Goal: Communication & Community: Answer question/provide support

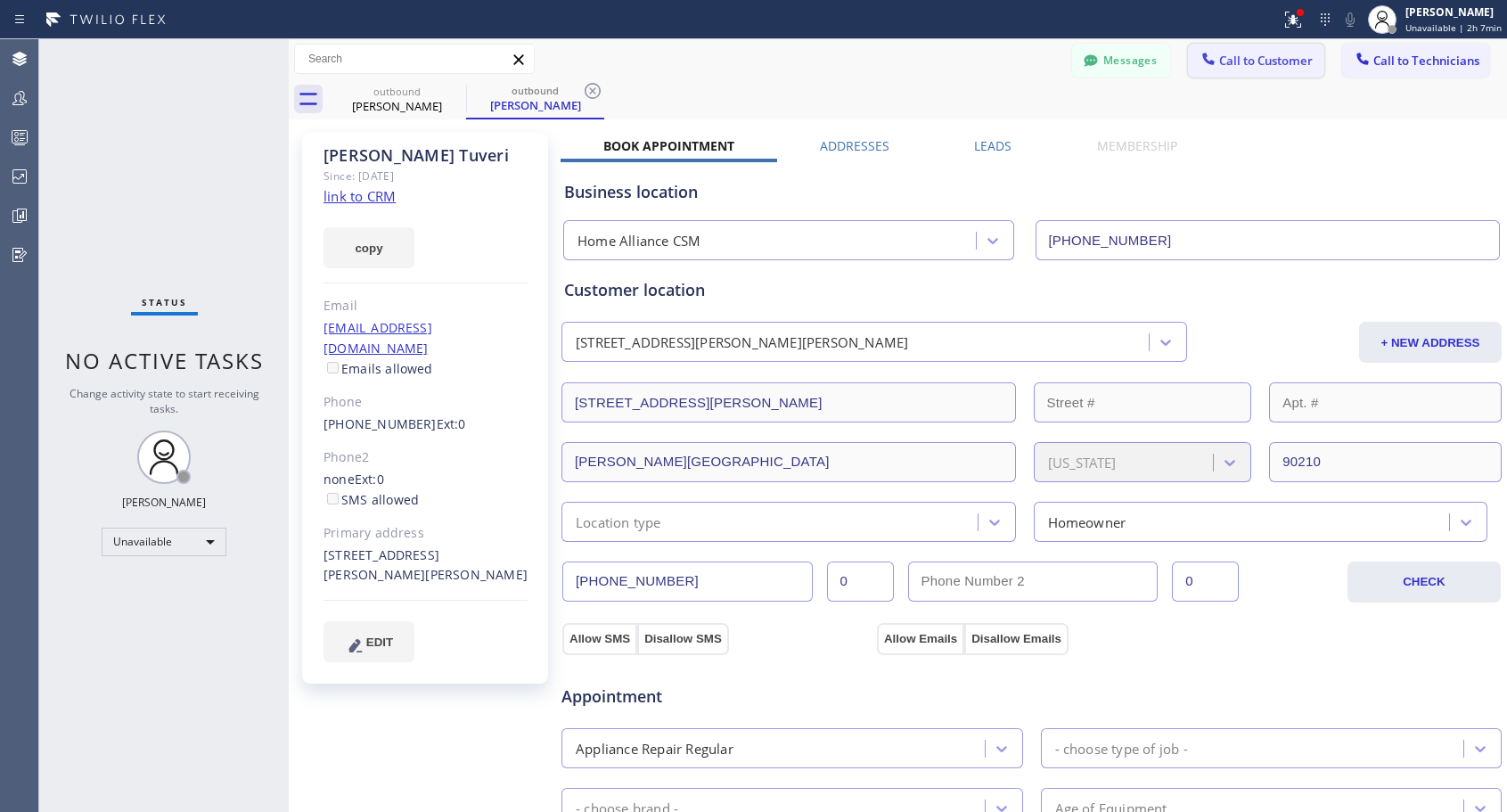
click at [1224, 61] on span "Call to Customer" at bounding box center [1266, 60] width 93 height 16
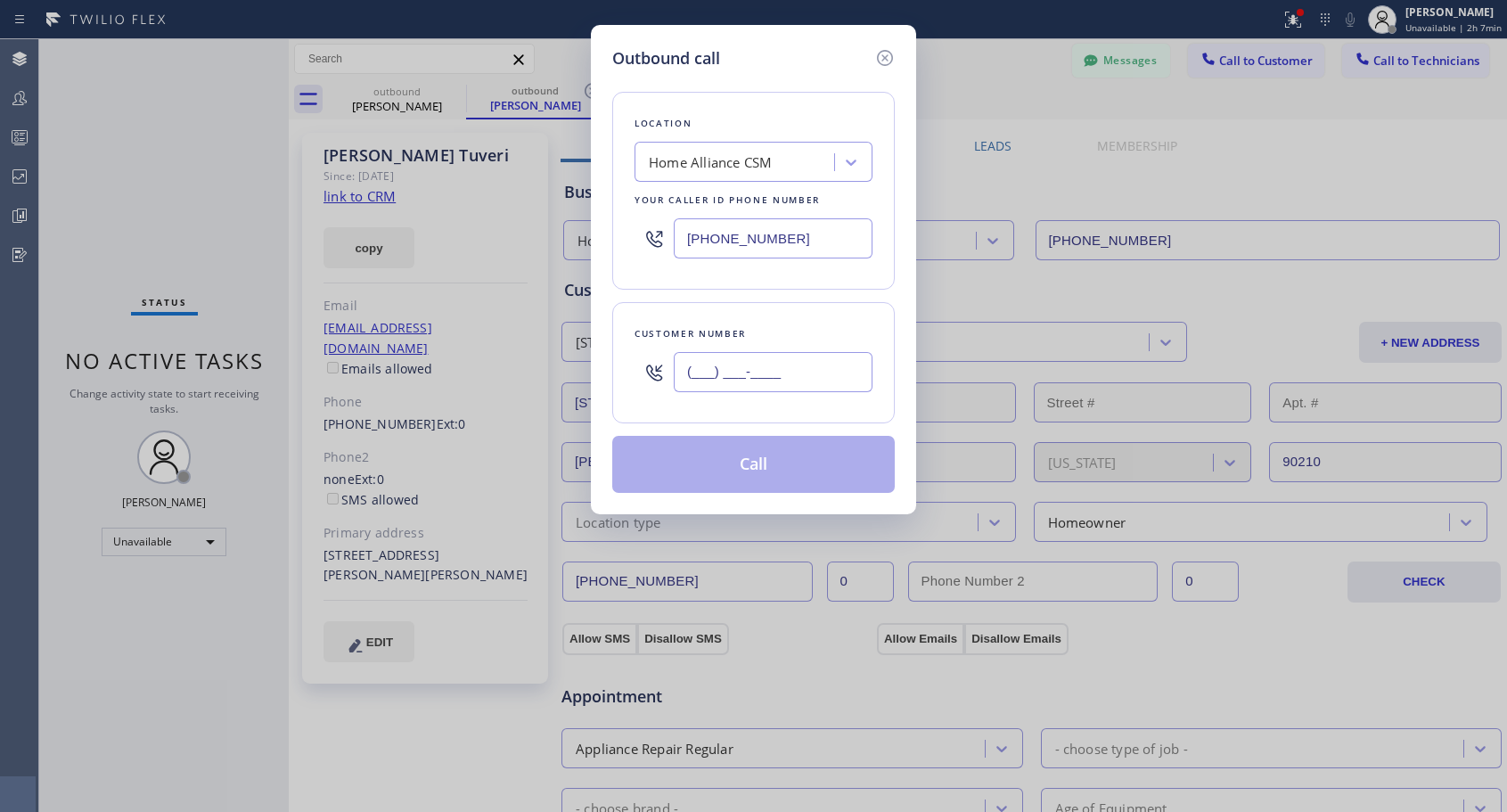
click at [731, 373] on input "(___) ___-____" at bounding box center [773, 373] width 199 height 40
paste input "650) 546-1221"
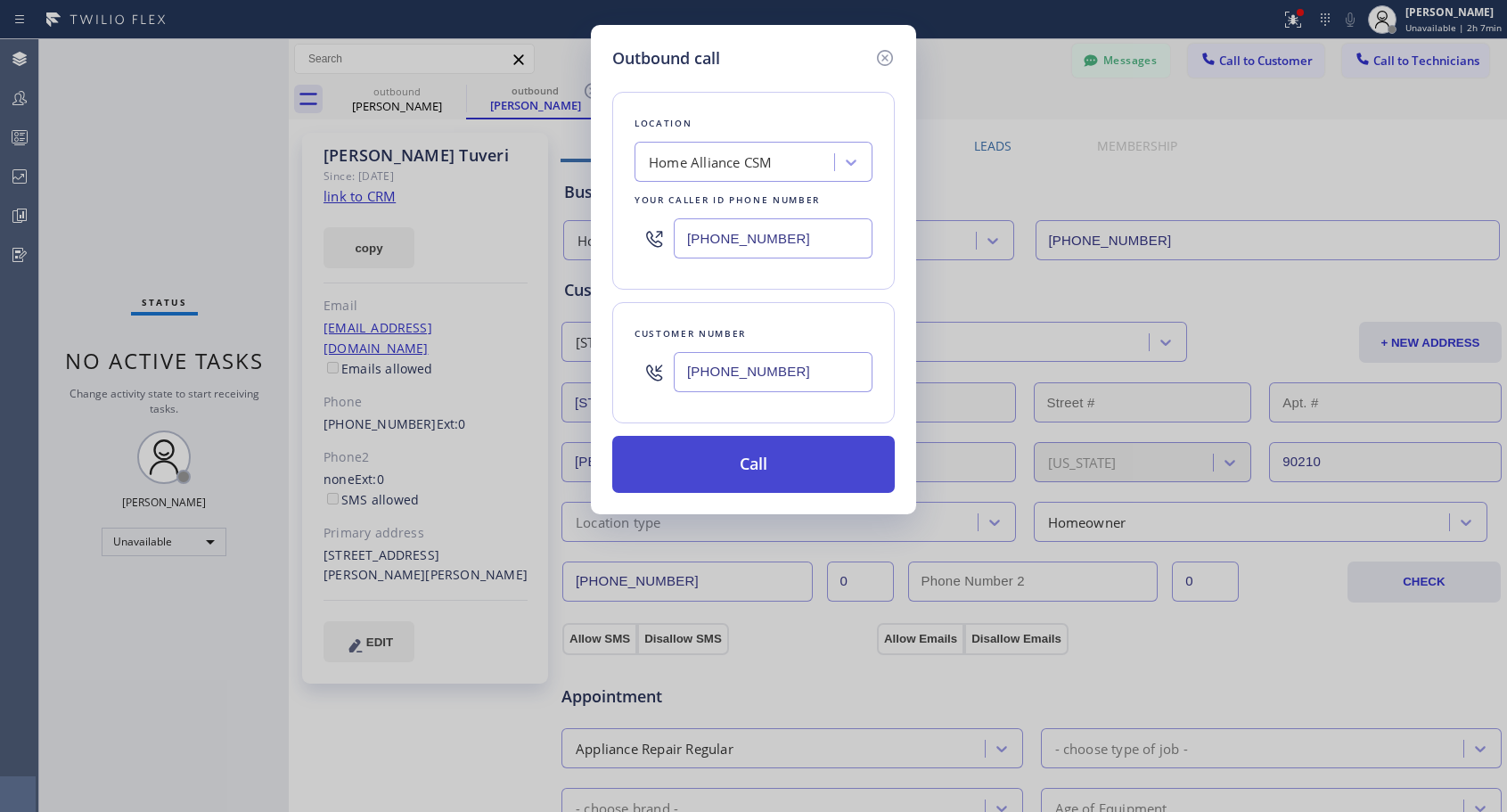
type input "[PHONE_NUMBER]"
click at [798, 469] on button "Call" at bounding box center [754, 464] width 283 height 57
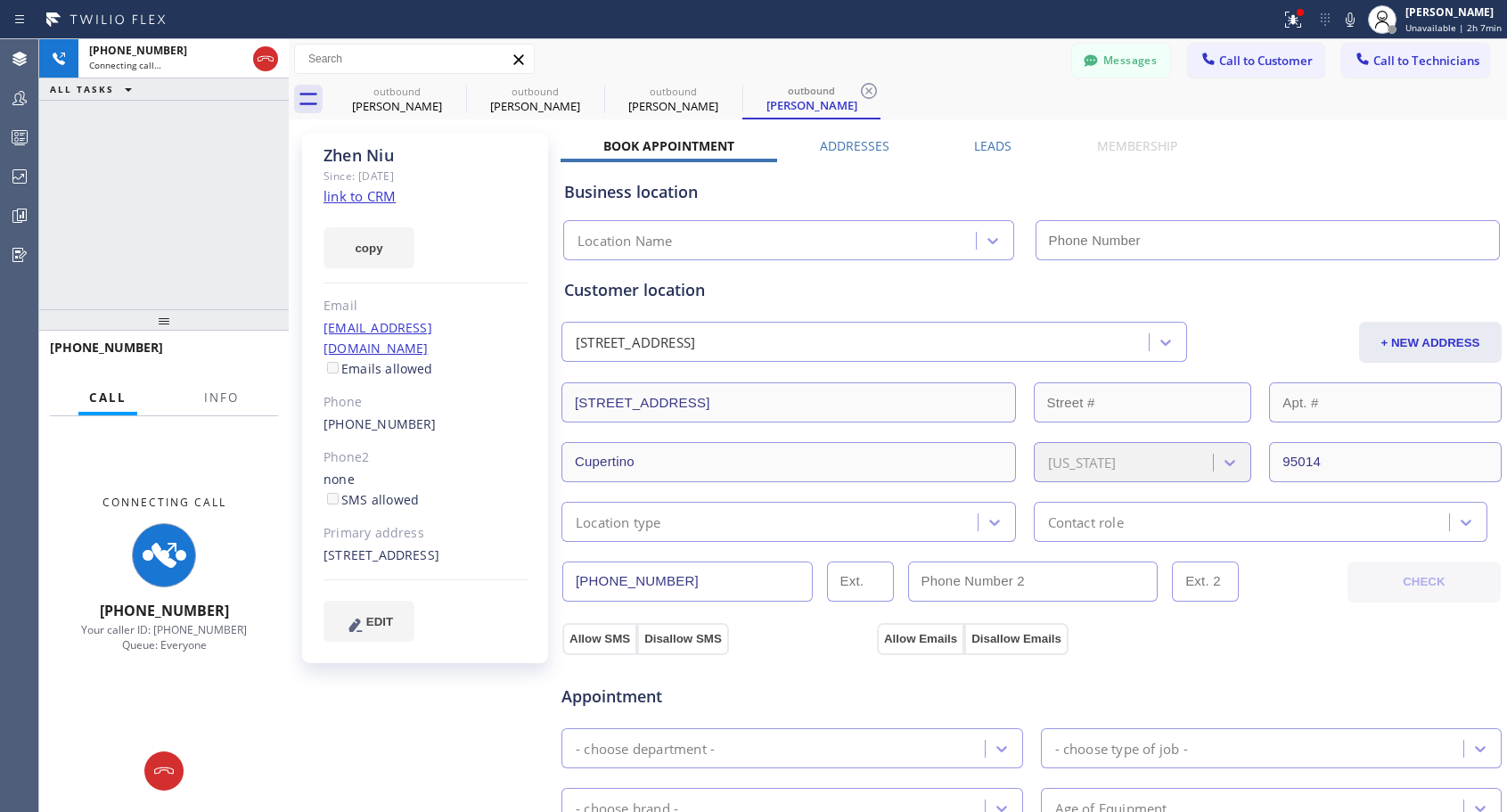
type input "[PHONE_NUMBER]"
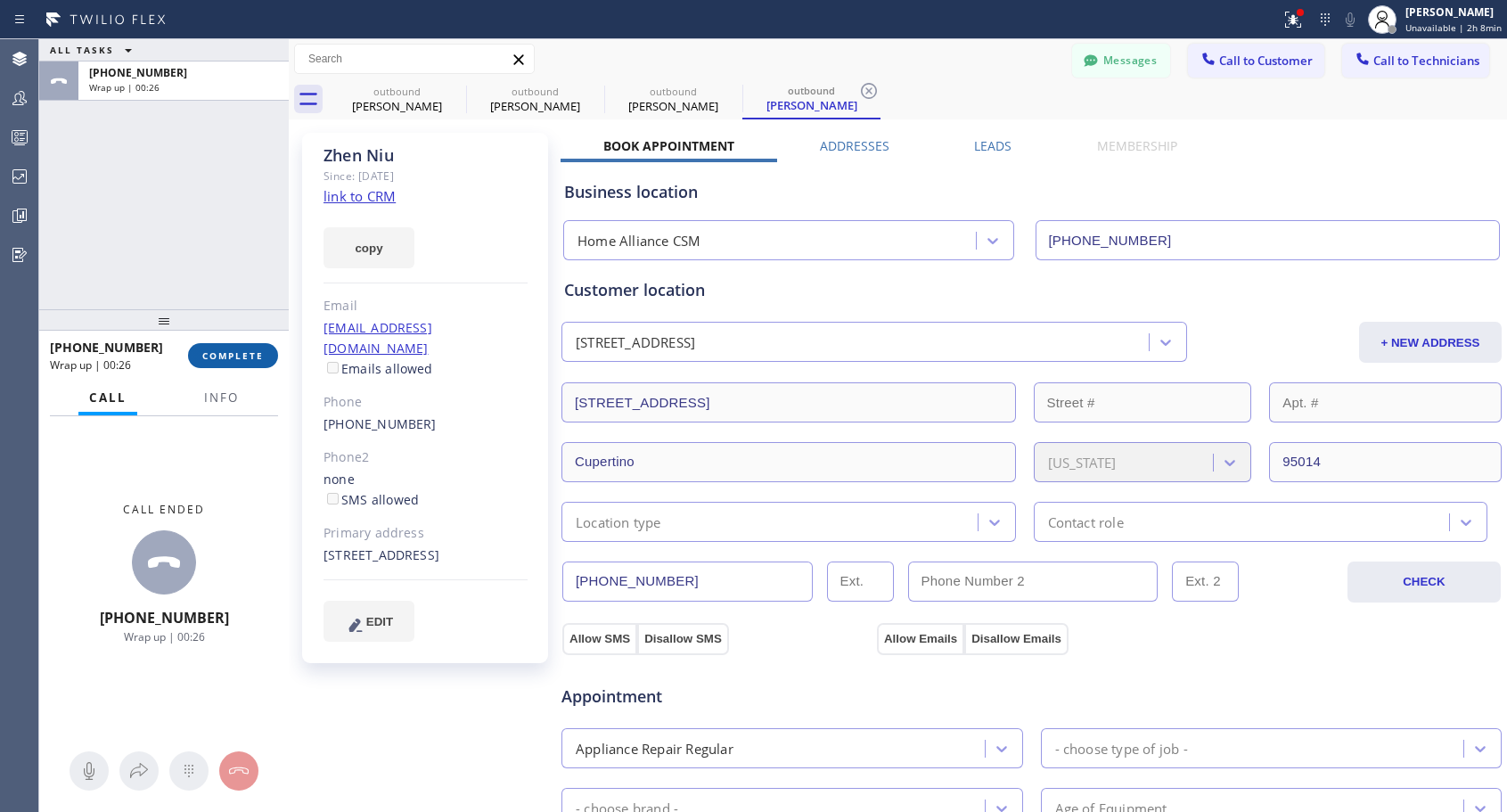
click at [231, 355] on span "COMPLETE" at bounding box center [233, 356] width 61 height 13
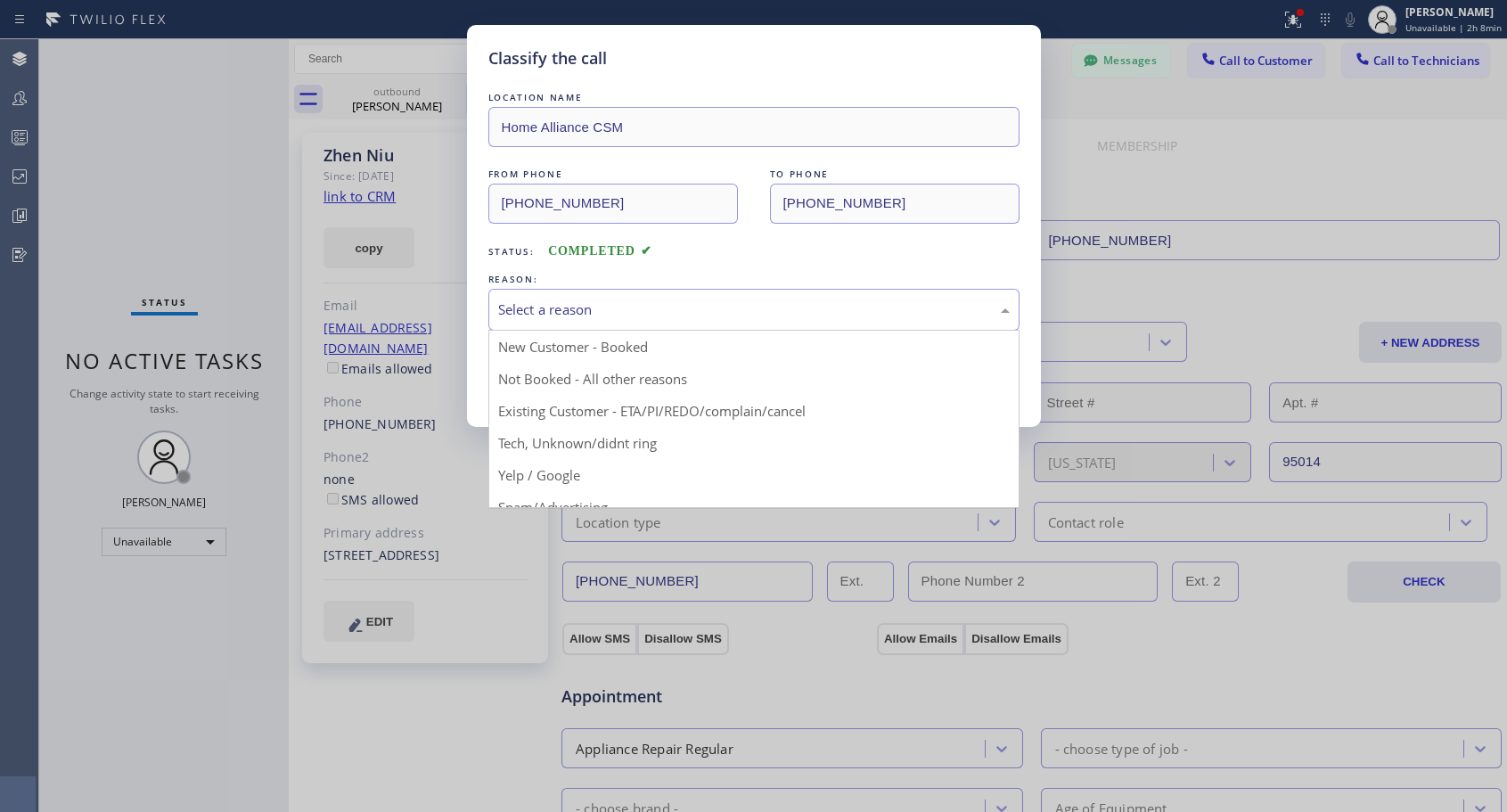
drag, startPoint x: 613, startPoint y: 312, endPoint x: 613, endPoint y: 329, distance: 17.0
click at [614, 313] on div "Select a reason" at bounding box center [754, 309] width 512 height 20
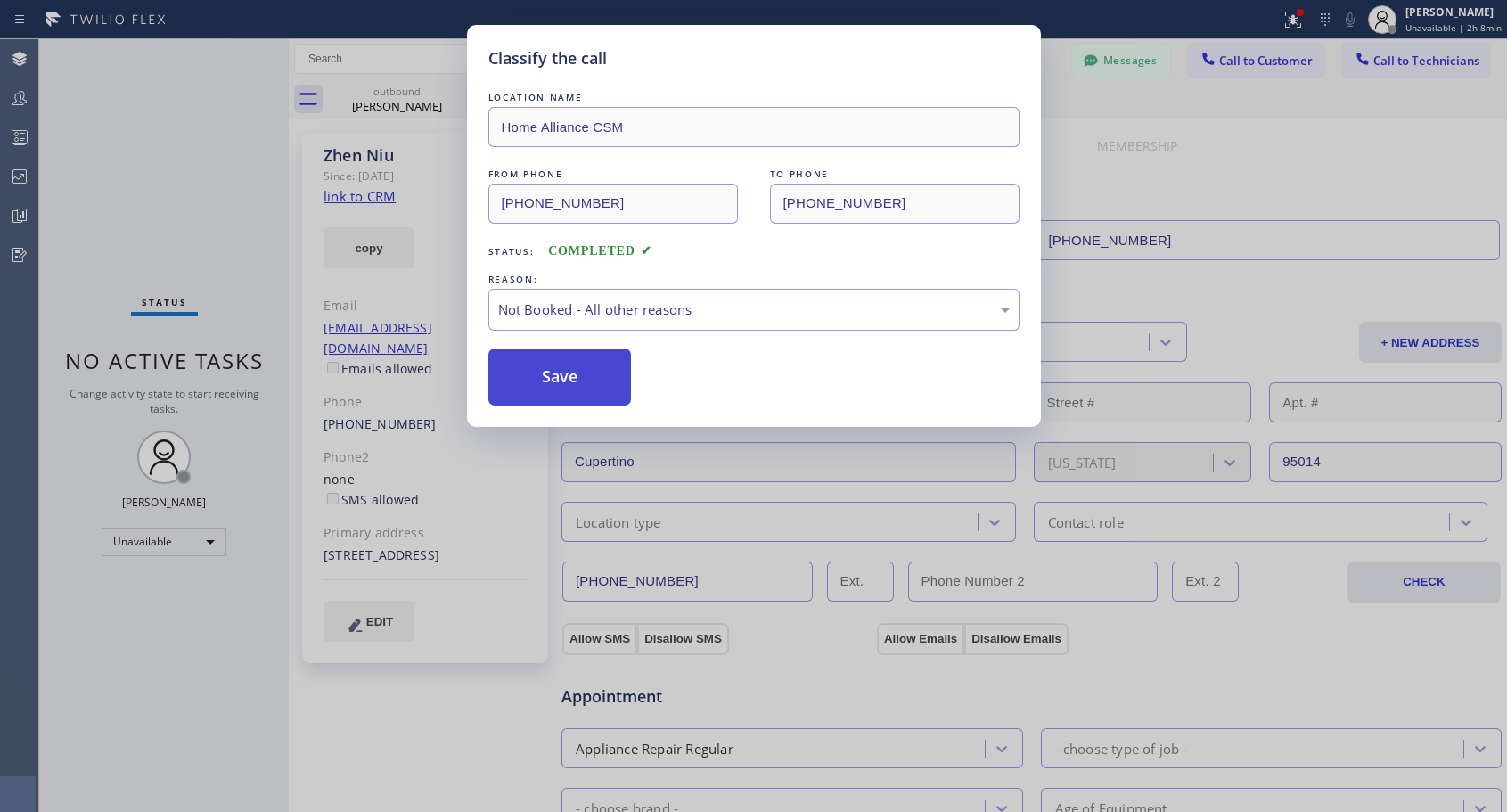
click at [590, 383] on button "Save" at bounding box center [559, 377] width 144 height 57
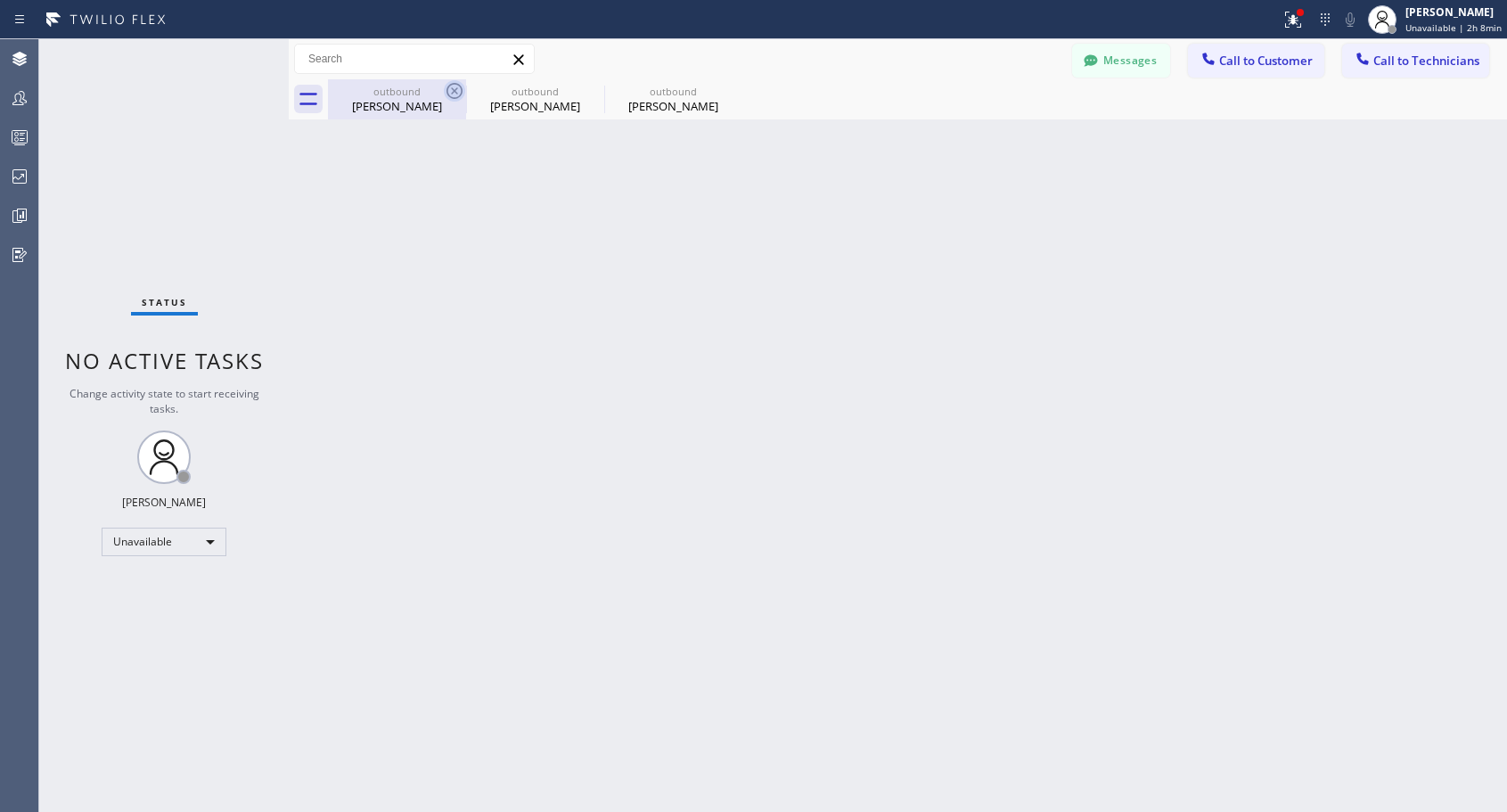
click at [458, 94] on icon at bounding box center [454, 91] width 21 height 21
click at [0, 0] on icon at bounding box center [0, 0] width 0 height 0
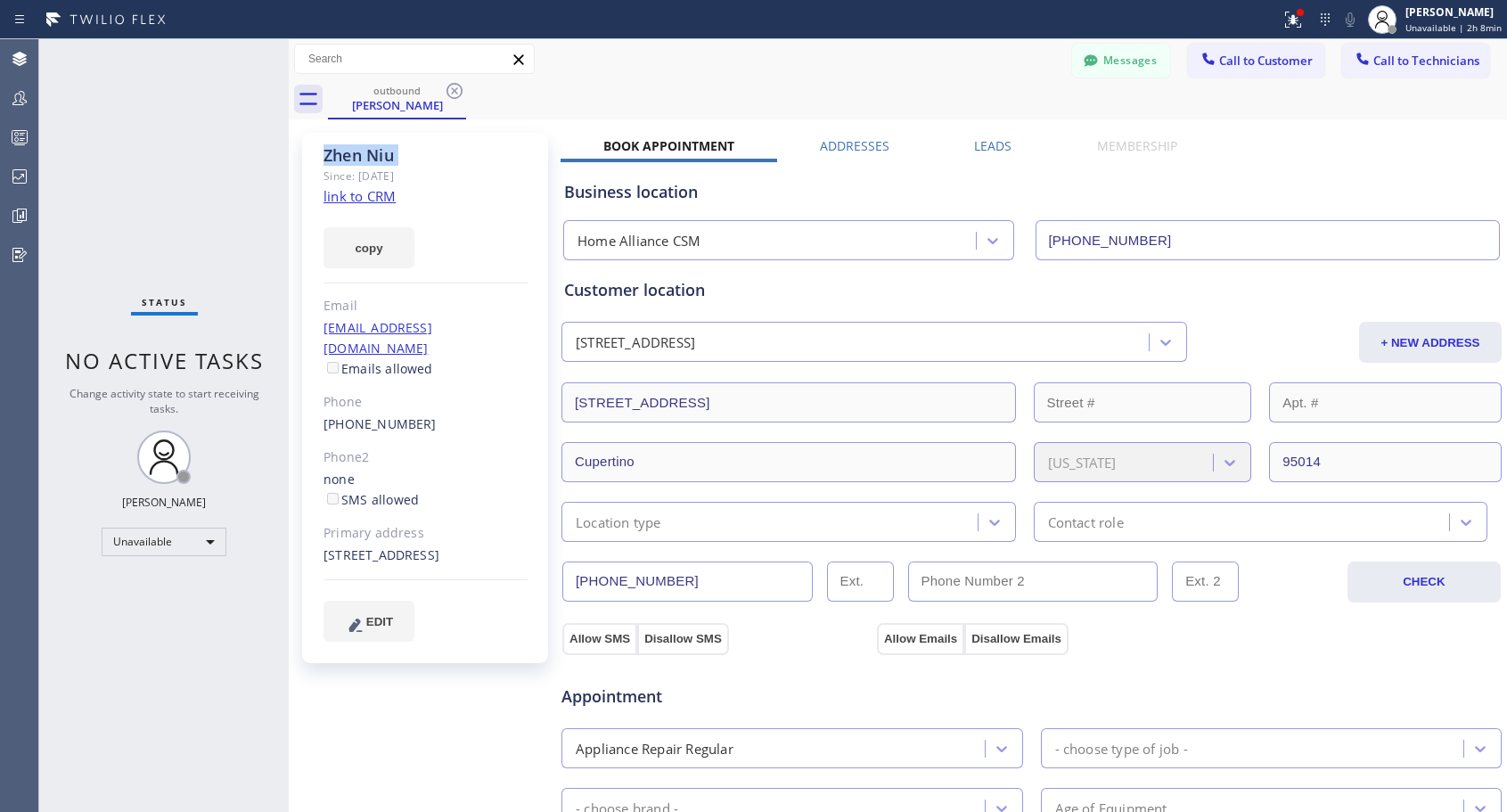
click at [458, 94] on icon at bounding box center [454, 91] width 21 height 21
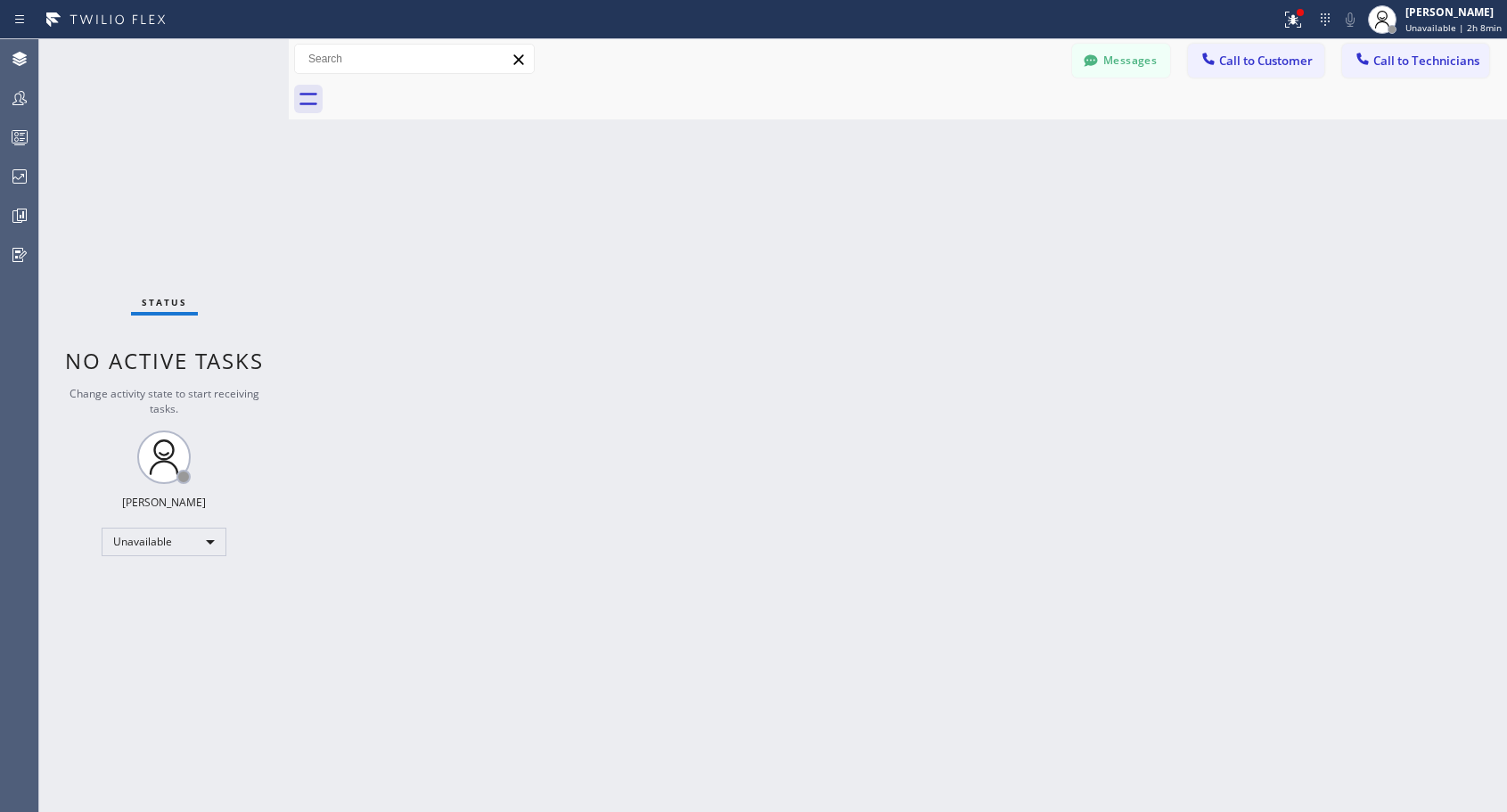
click at [458, 94] on div at bounding box center [917, 100] width 1179 height 40
drag, startPoint x: 1243, startPoint y: 66, endPoint x: 905, endPoint y: 330, distance: 428.9
click at [1244, 66] on span "Call to Customer" at bounding box center [1266, 60] width 93 height 16
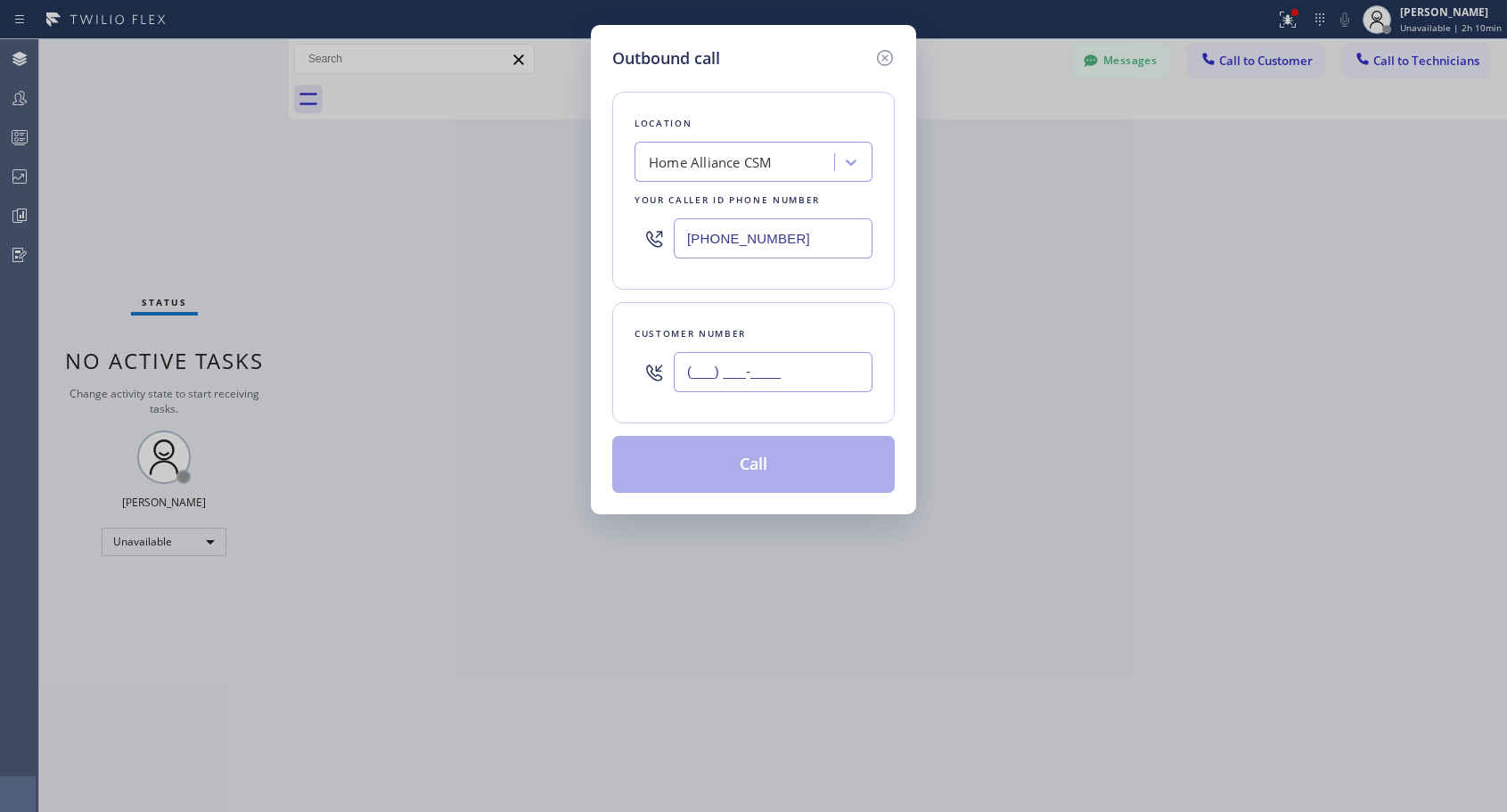
click at [849, 385] on input "(___) ___-____" at bounding box center [773, 373] width 199 height 40
paste input "323) 229-0213"
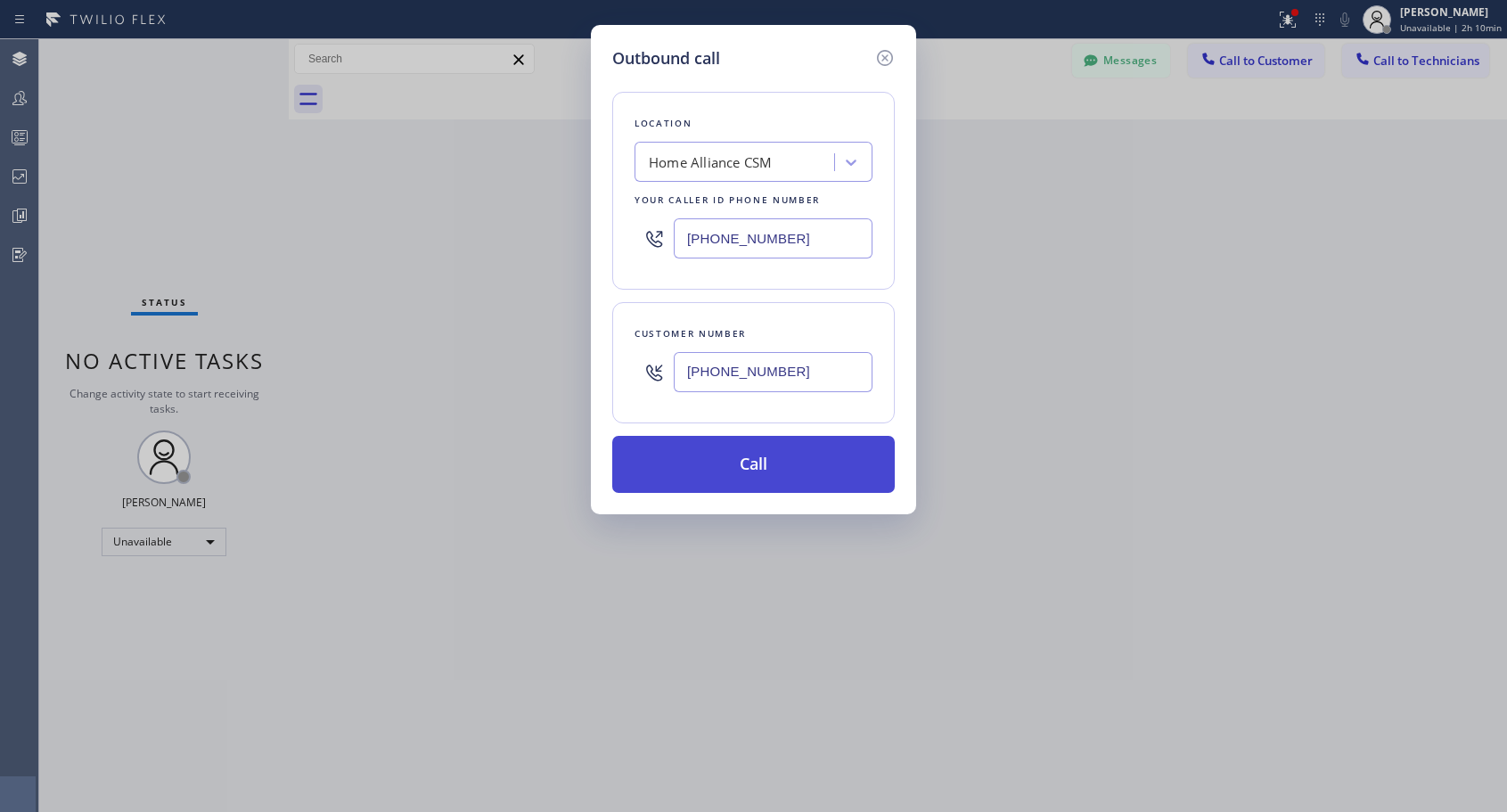
type input "[PHONE_NUMBER]"
click at [830, 467] on button "Call" at bounding box center [754, 464] width 283 height 57
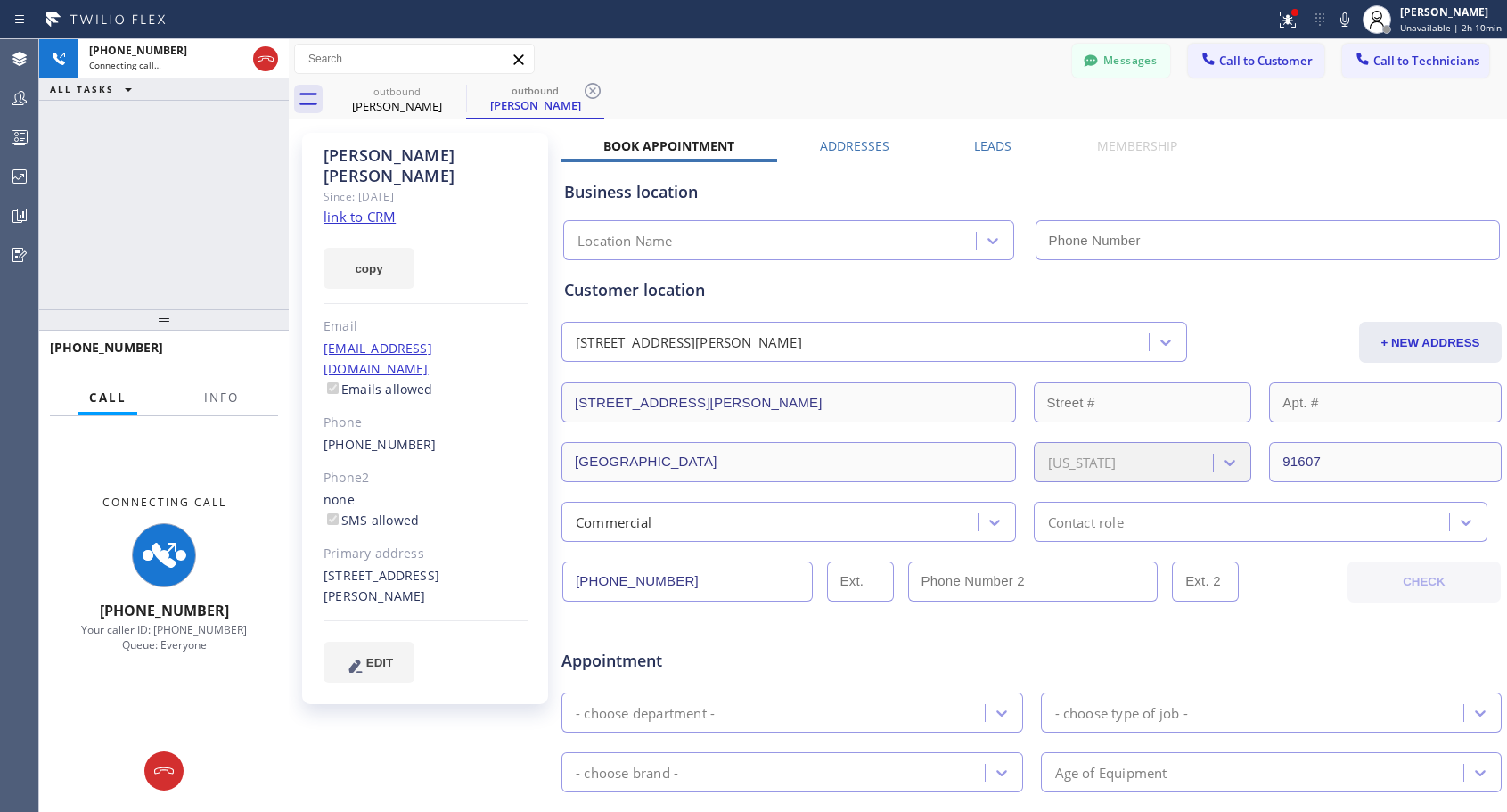
type input "[PHONE_NUMBER]"
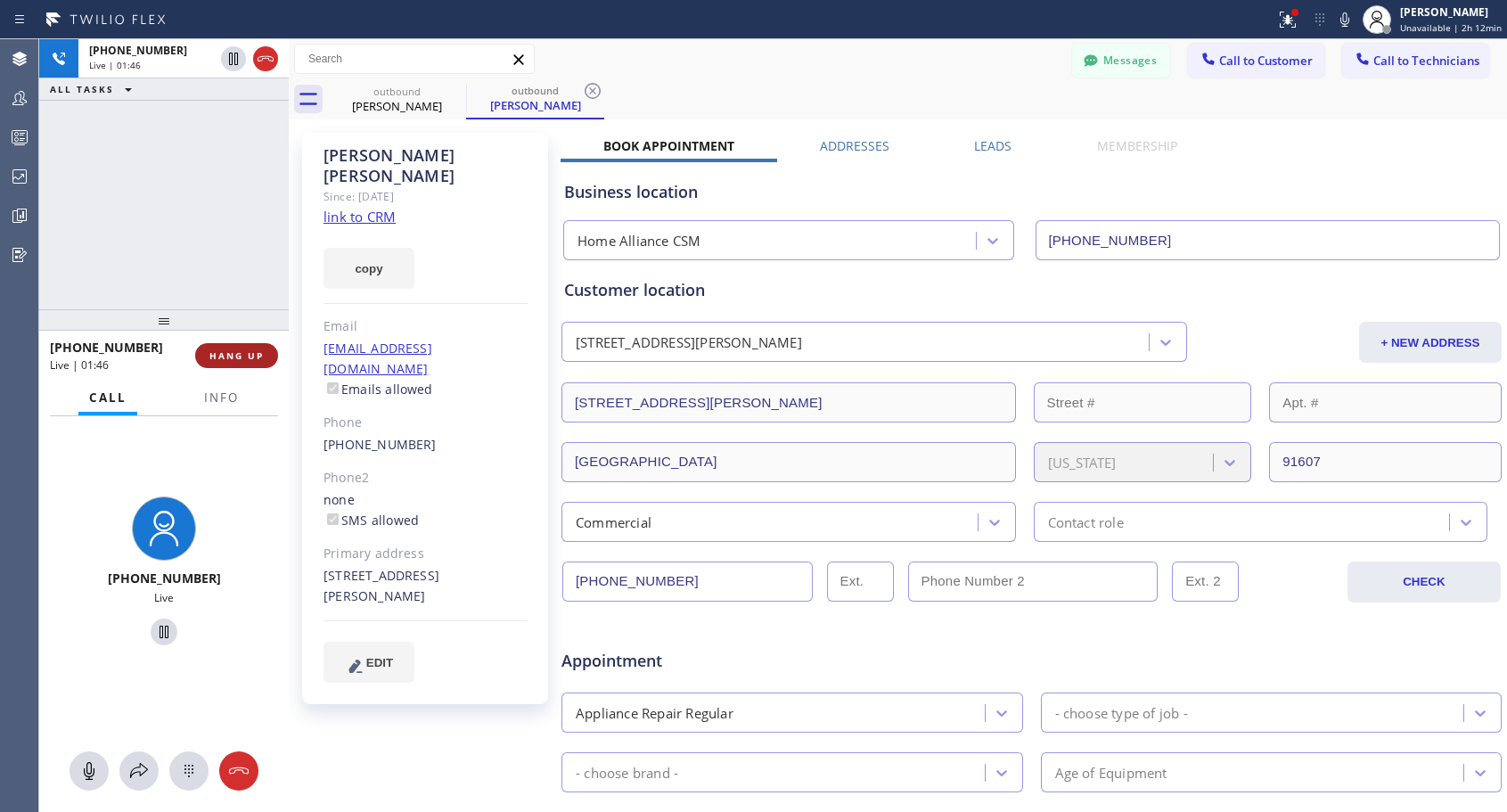
click at [209, 352] on button "HANG UP" at bounding box center [236, 355] width 83 height 25
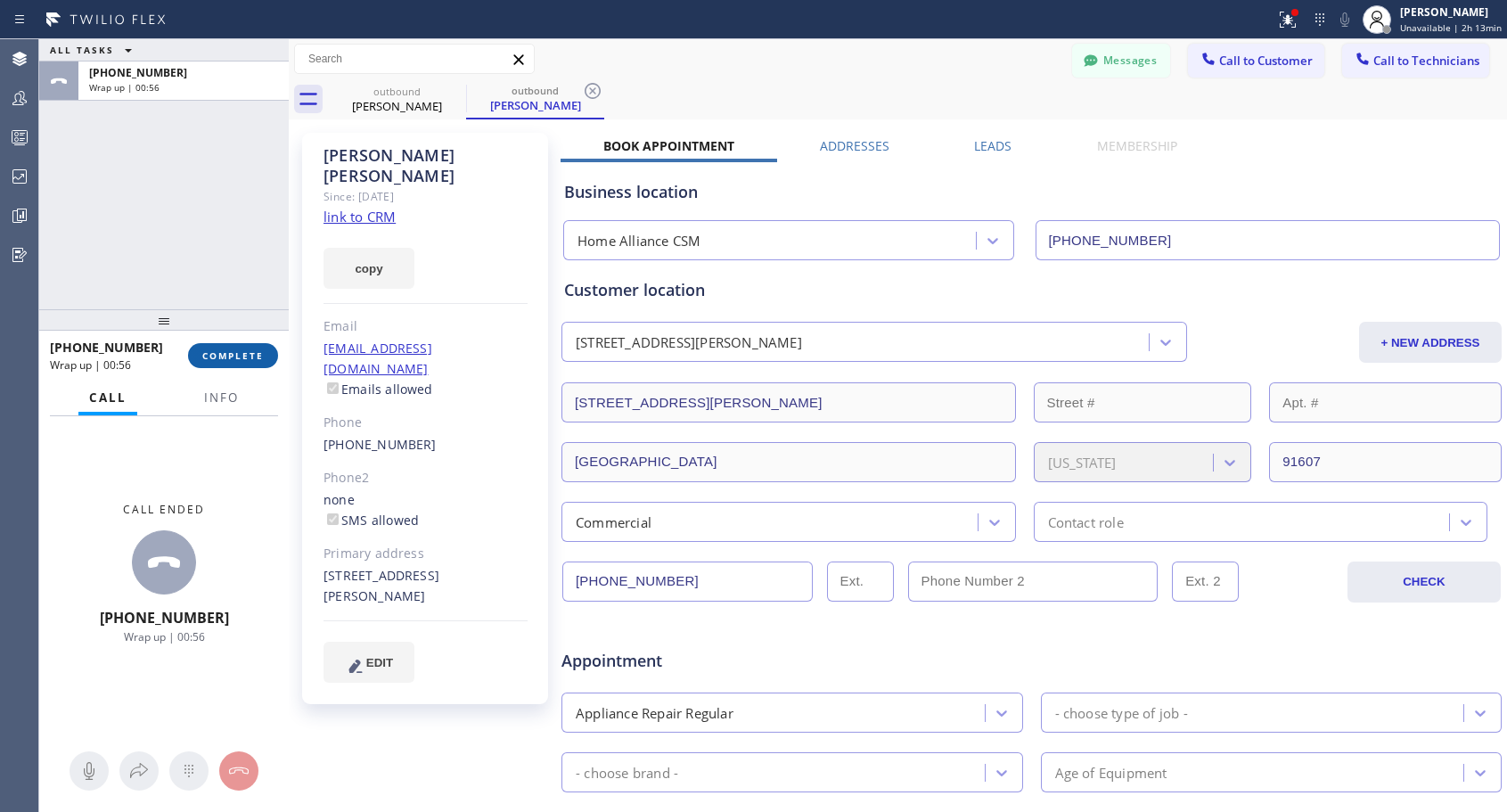
click at [218, 359] on span "COMPLETE" at bounding box center [233, 356] width 61 height 13
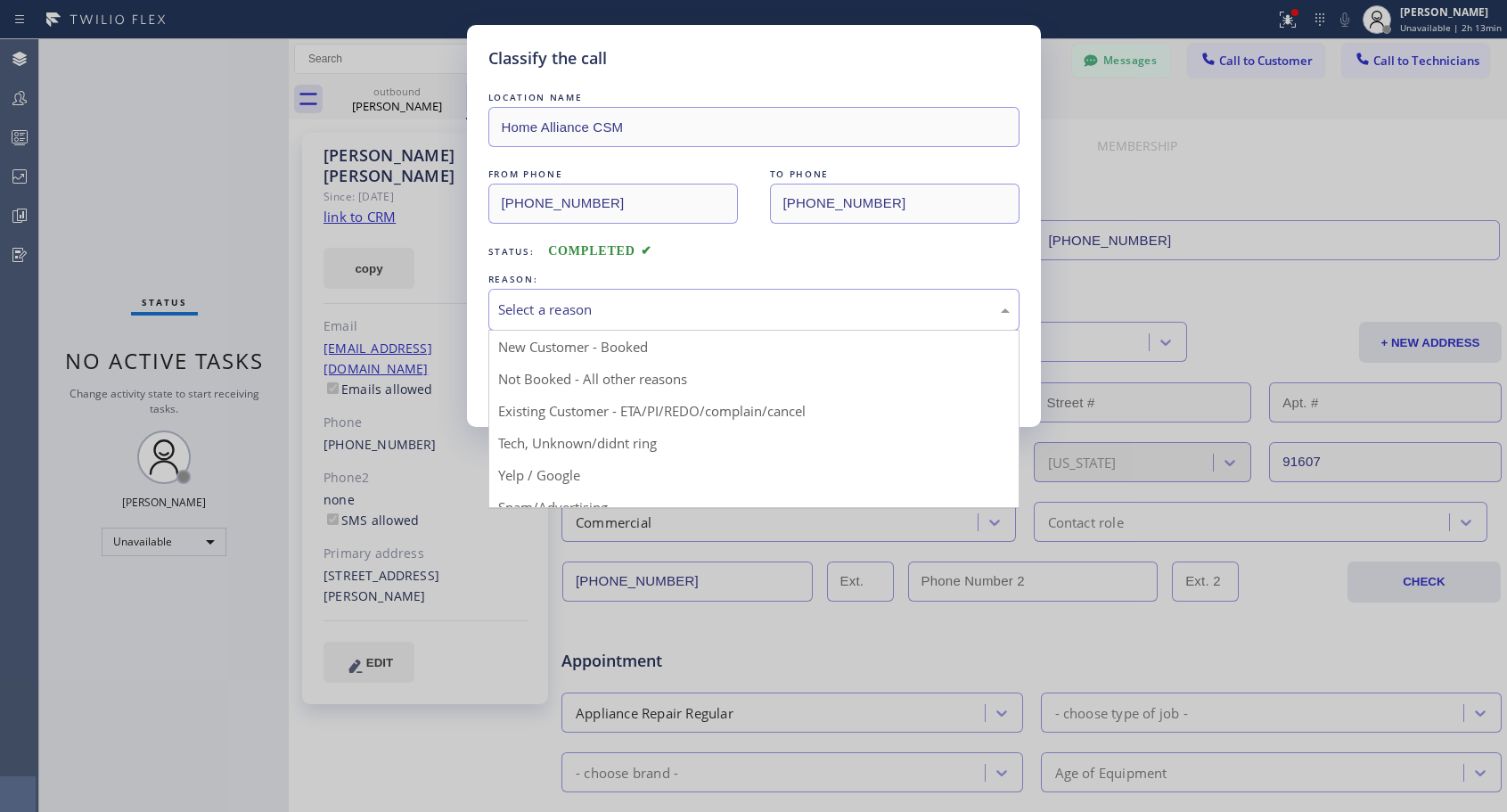
click at [611, 309] on div "Select a reason" at bounding box center [754, 309] width 512 height 20
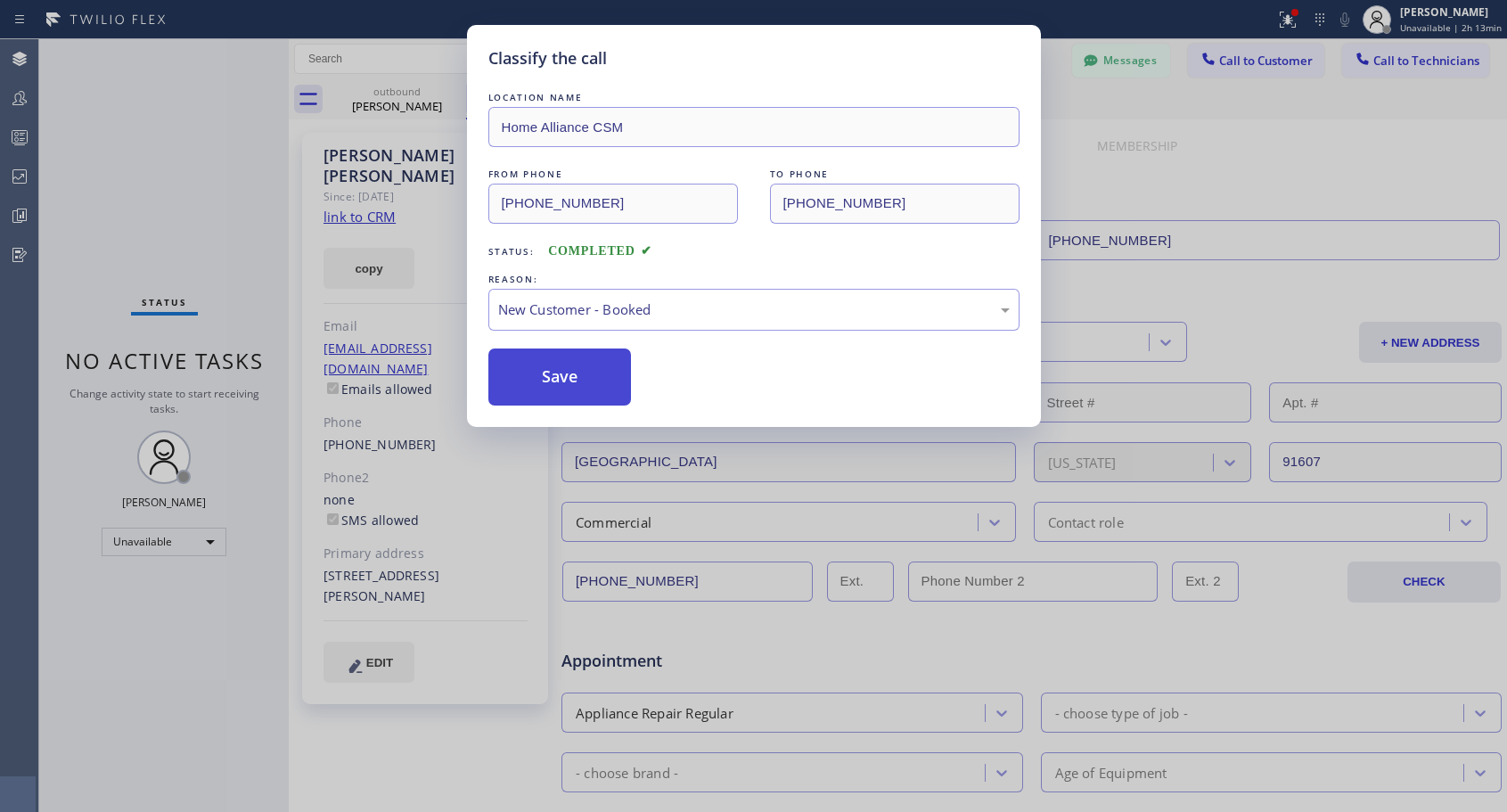
click at [577, 372] on button "Save" at bounding box center [559, 377] width 144 height 57
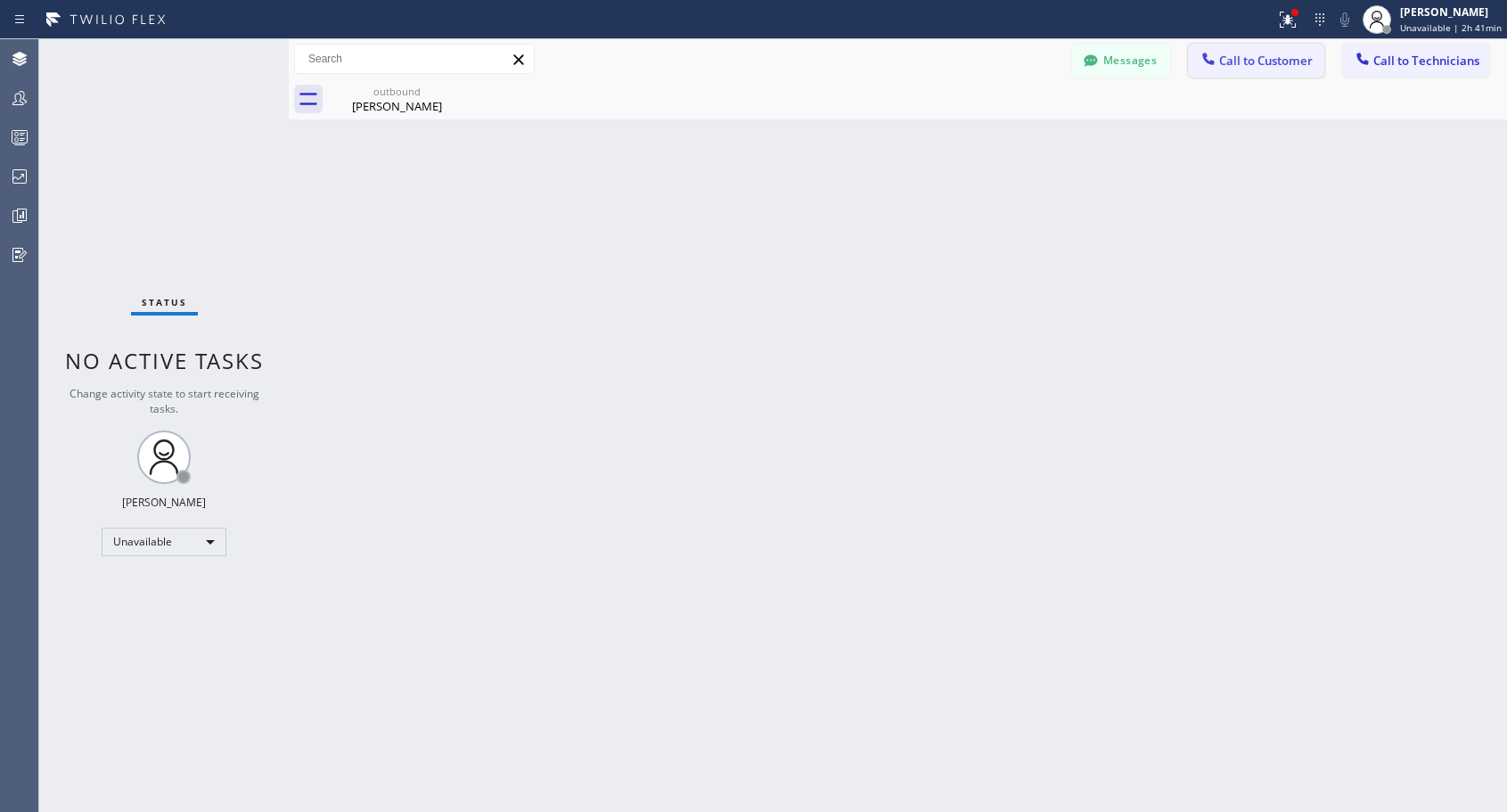
click at [1256, 60] on span "Call to Customer" at bounding box center [1266, 60] width 93 height 16
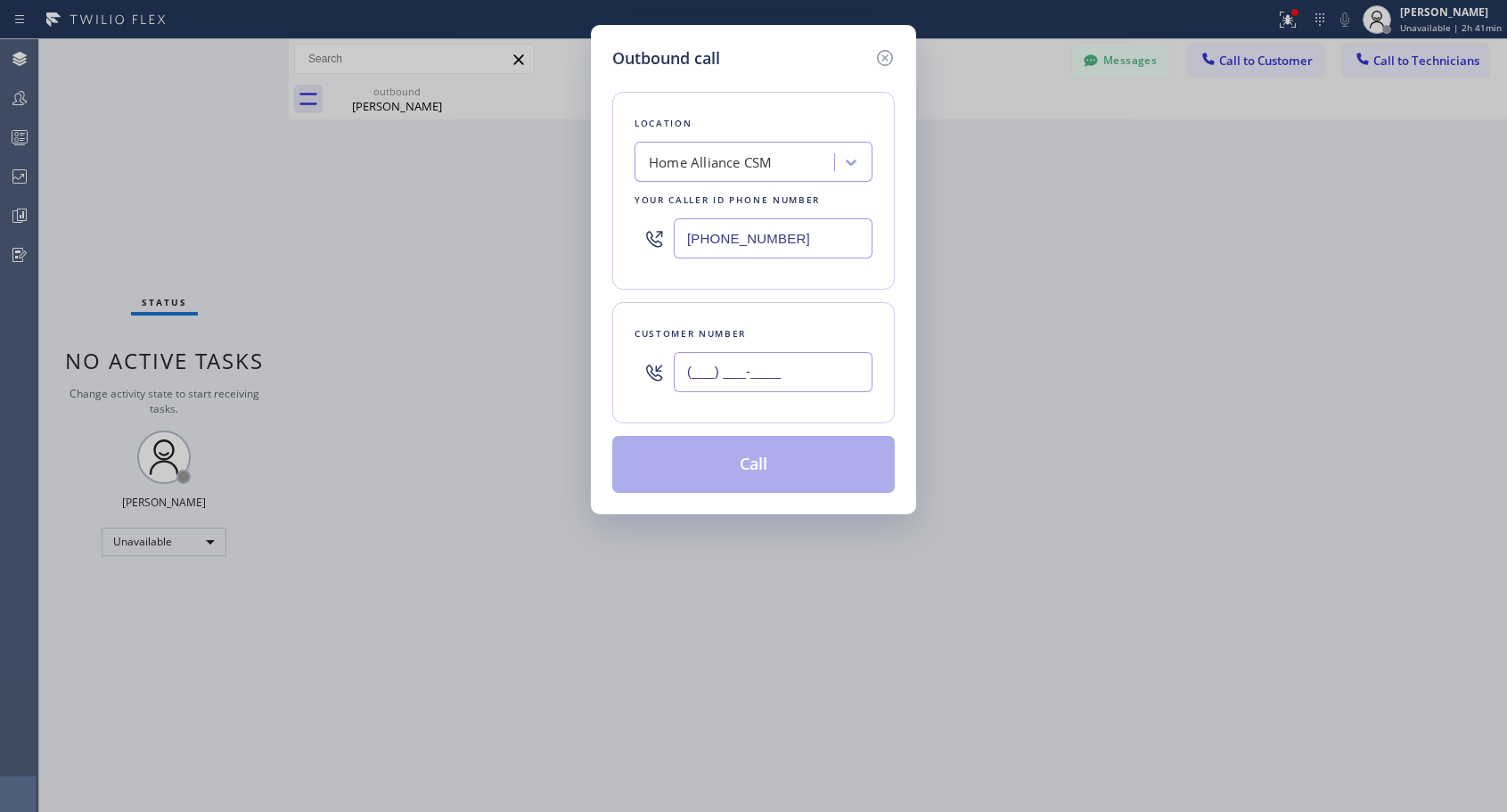
click at [759, 379] on input "(___) ___-____" at bounding box center [773, 373] width 199 height 40
paste input "617) 413-8444"
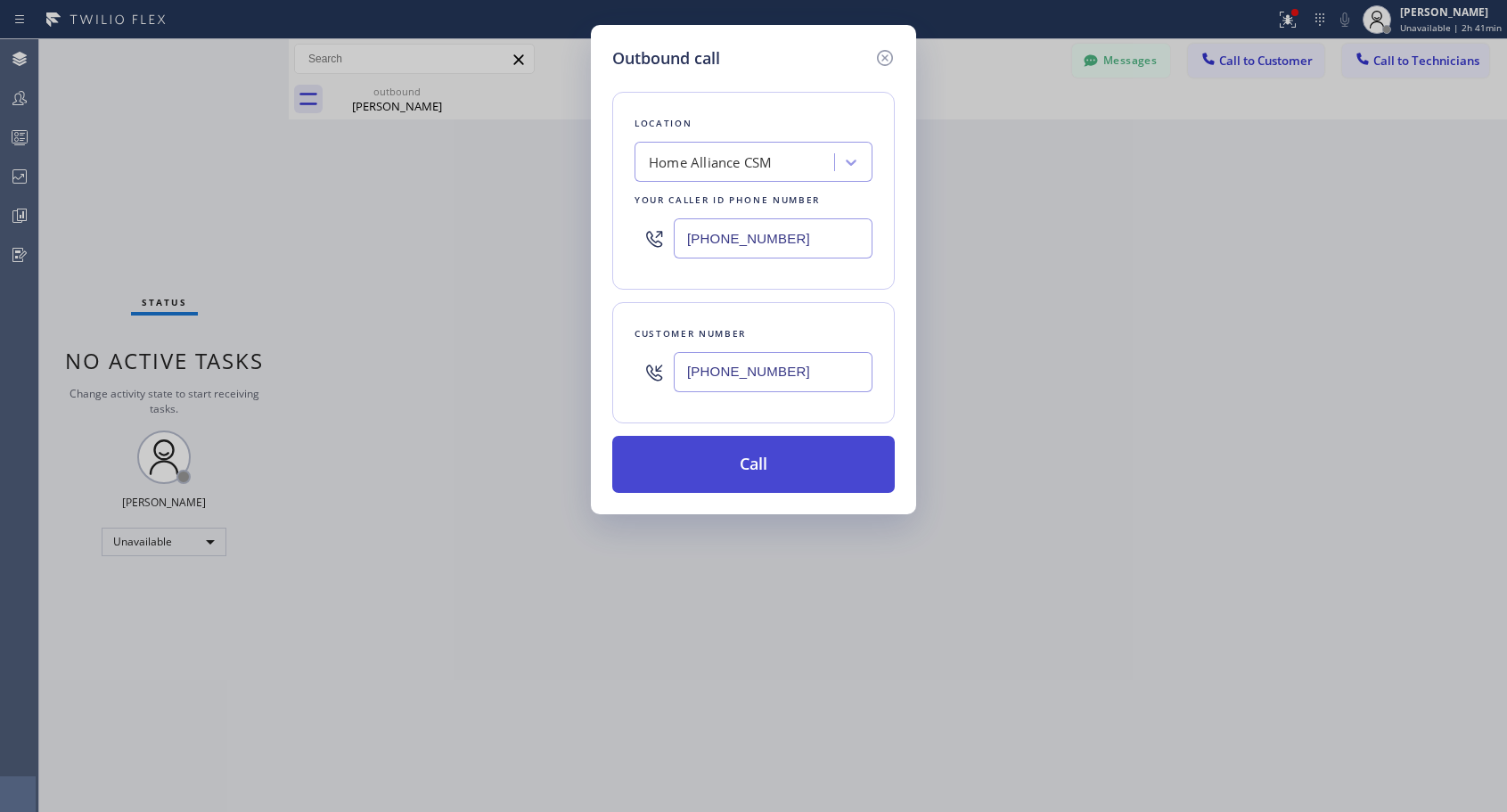
type input "[PHONE_NUMBER]"
click at [743, 466] on button "Call" at bounding box center [754, 464] width 283 height 57
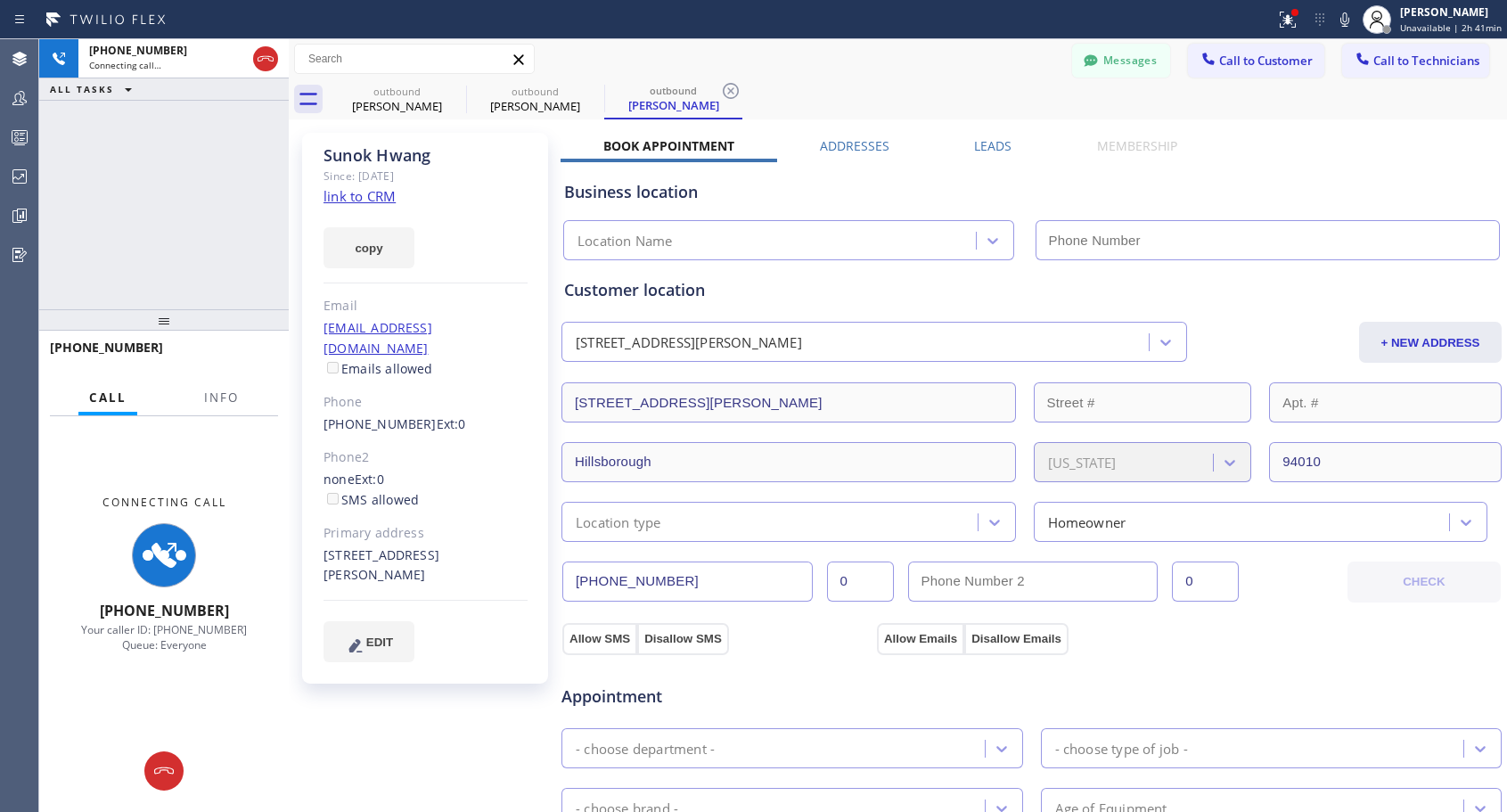
type input "[PHONE_NUMBER]"
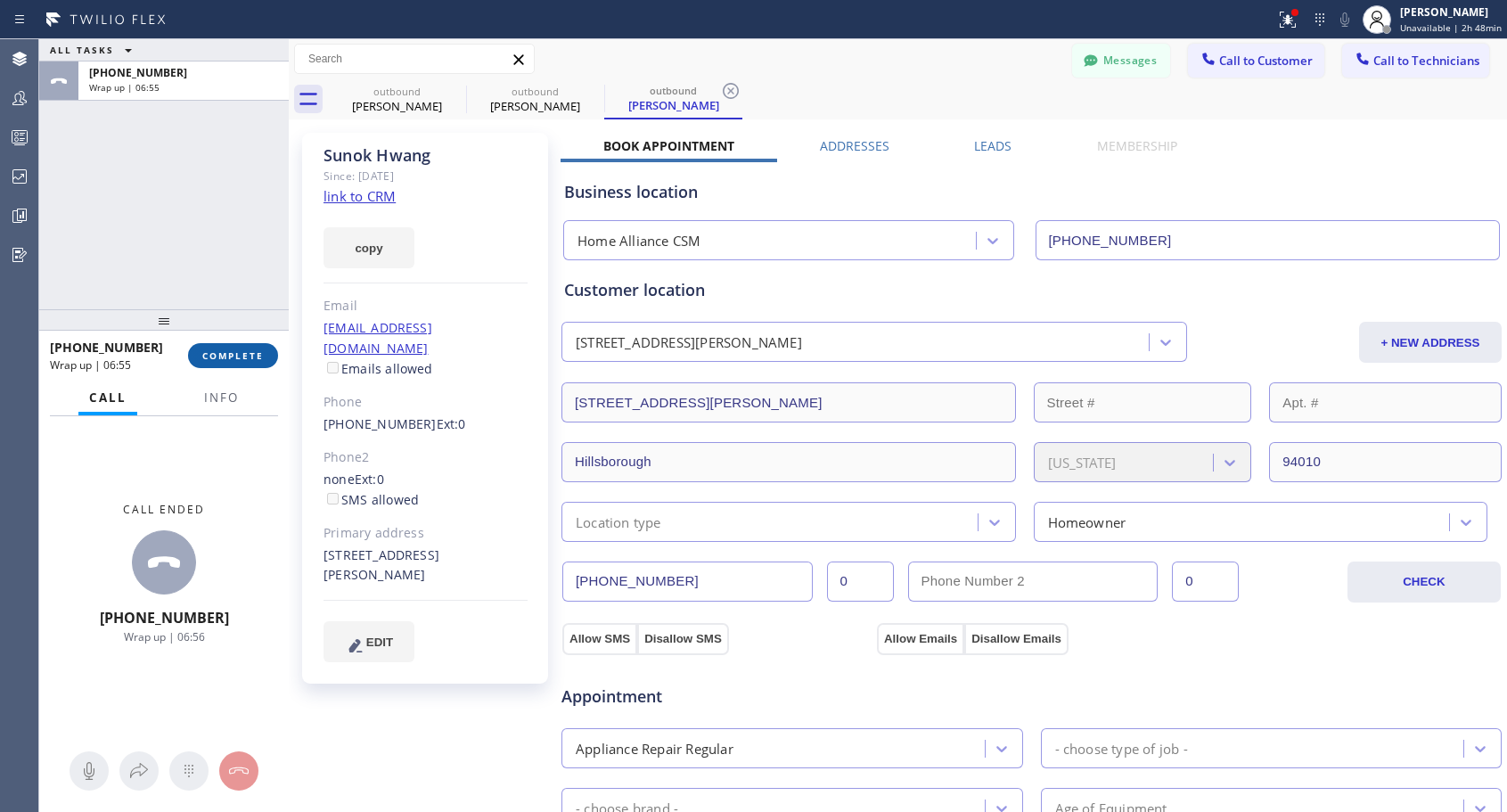
click at [237, 358] on span "COMPLETE" at bounding box center [233, 356] width 61 height 13
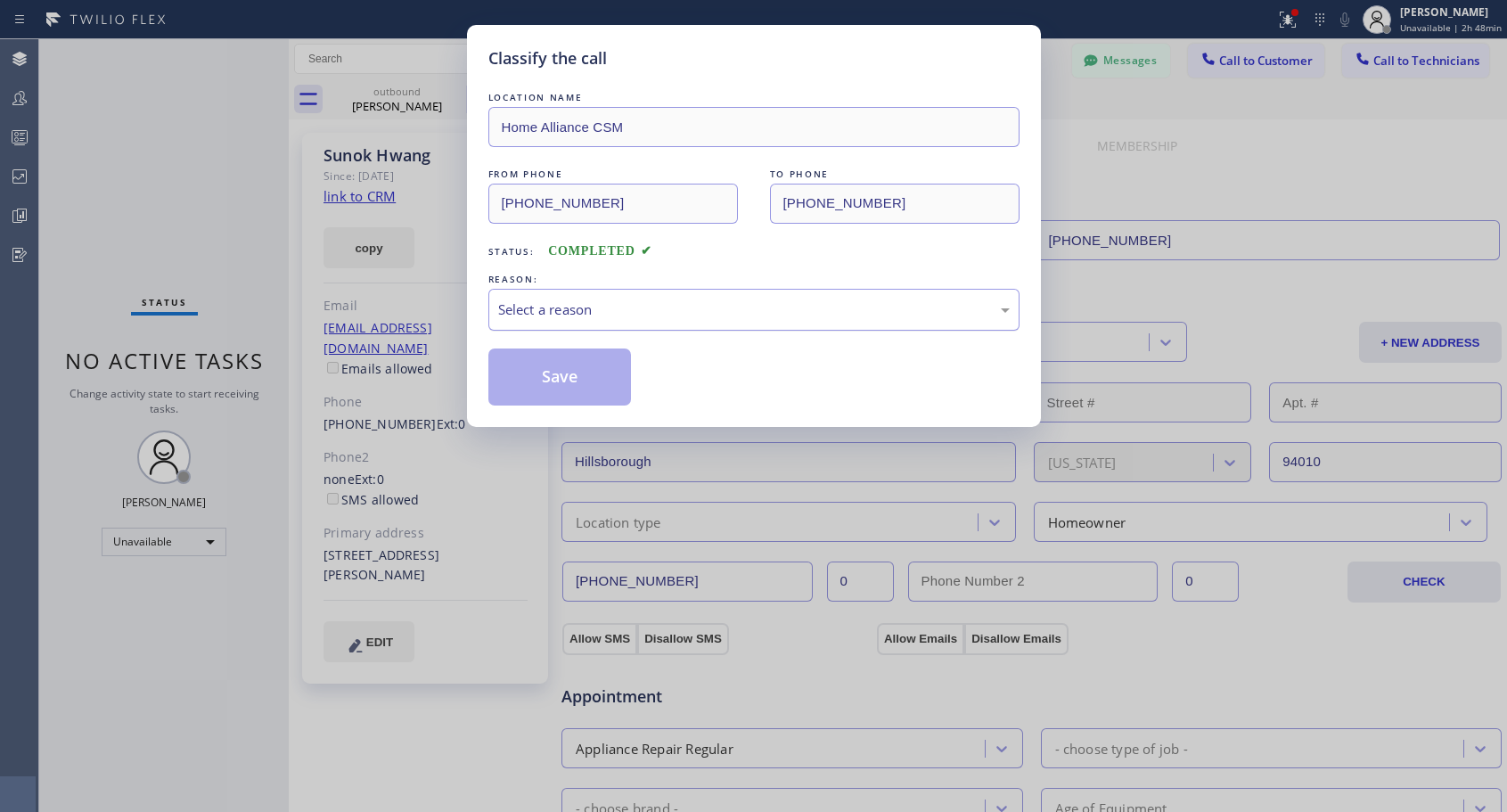
click at [530, 309] on div "Select a reason" at bounding box center [754, 309] width 512 height 20
click at [533, 391] on button "Save" at bounding box center [559, 377] width 144 height 57
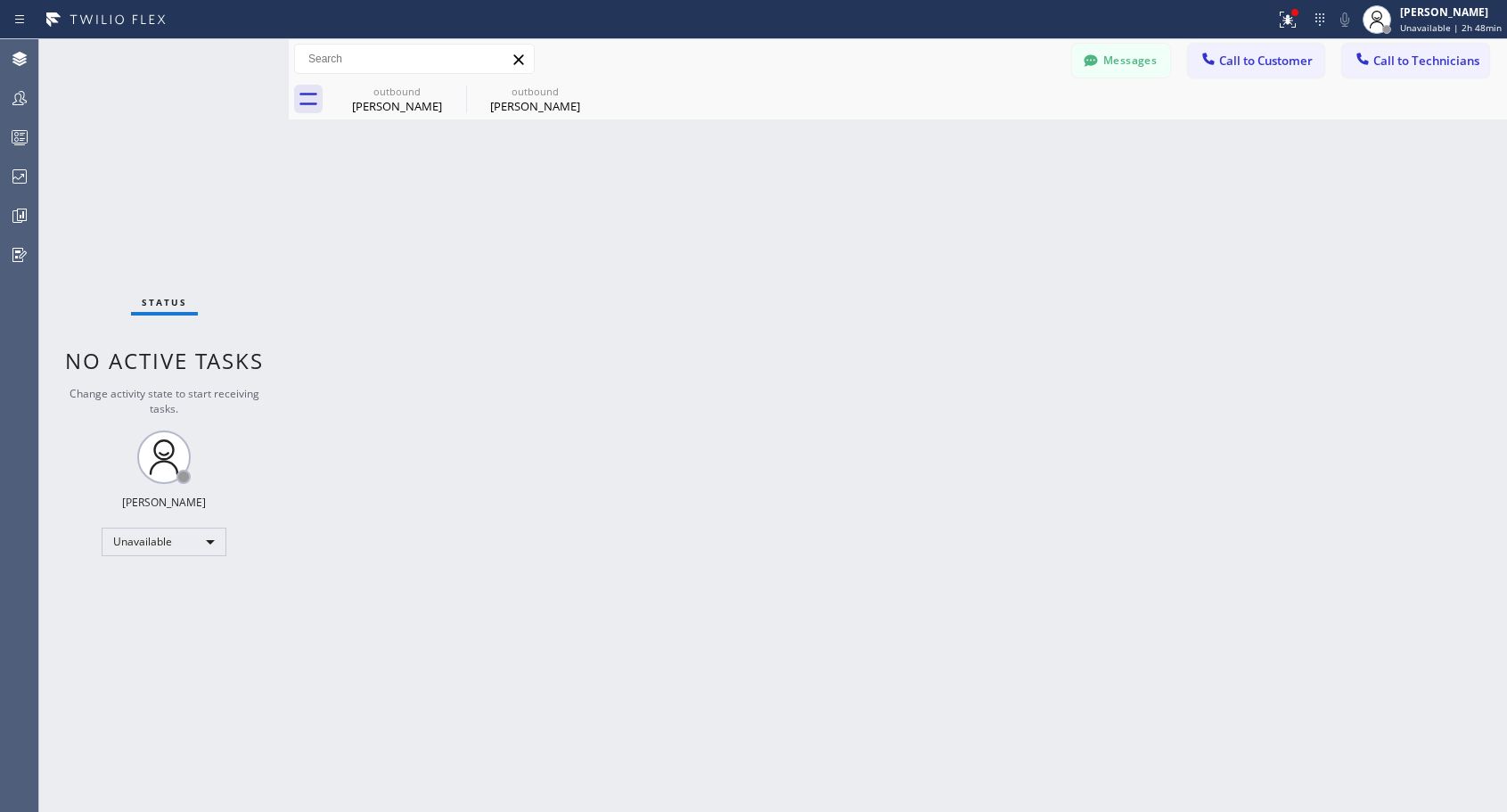
click at [1259, 59] on span "Call to Customer" at bounding box center [1266, 60] width 93 height 16
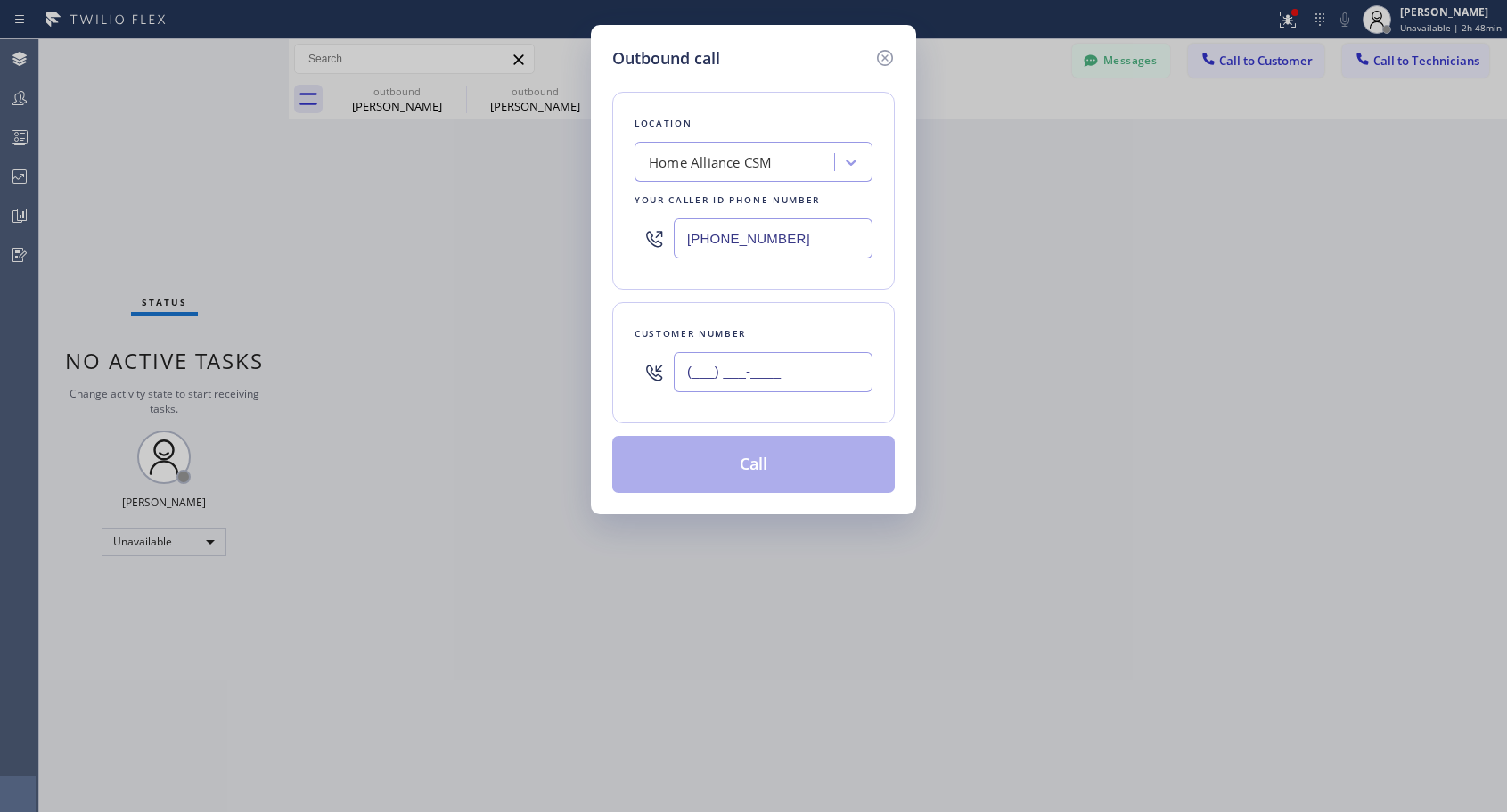
click at [825, 380] on input "(___) ___-____" at bounding box center [773, 373] width 199 height 40
paste input "760) 600-2413"
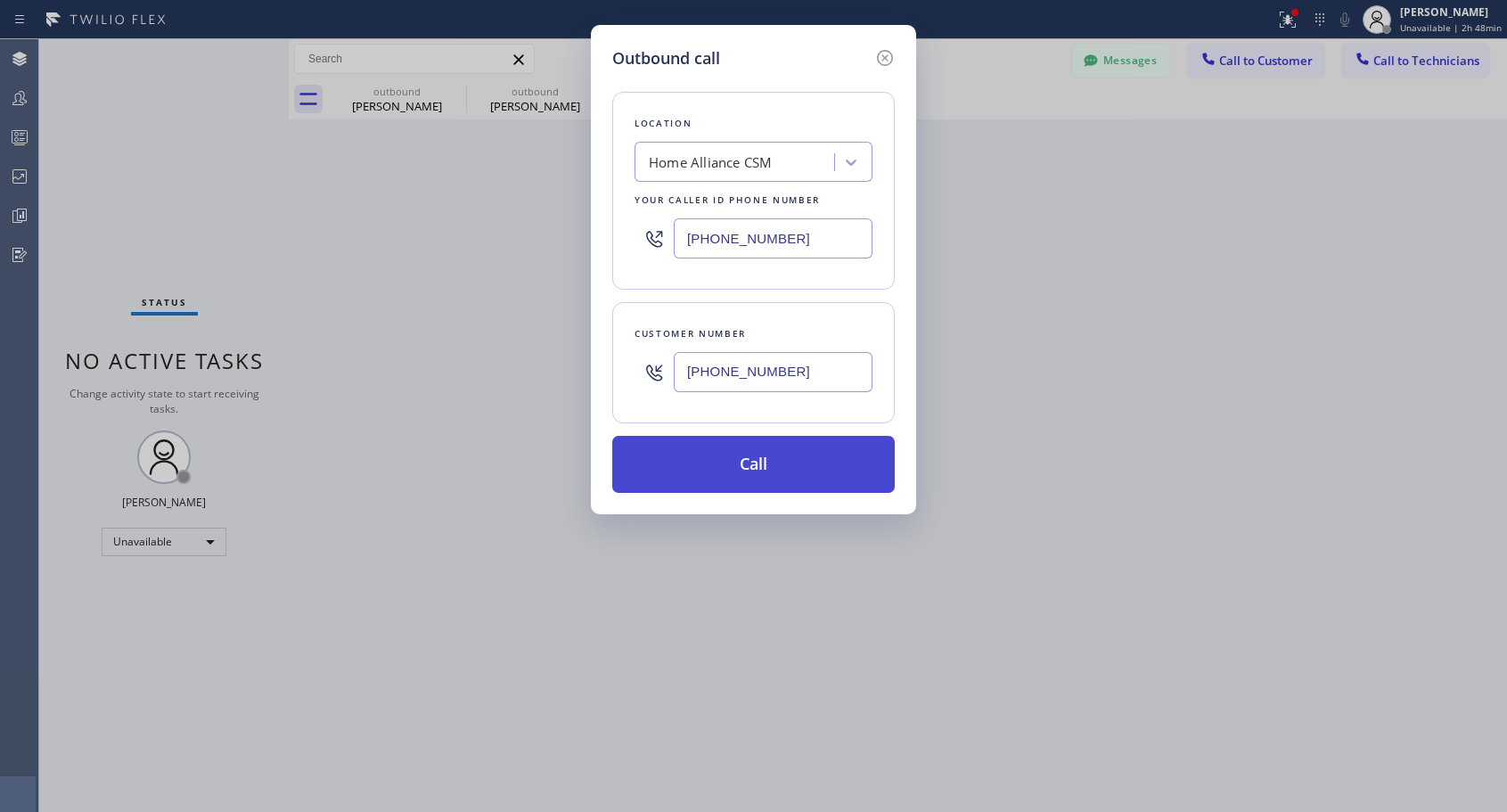
type input "[PHONE_NUMBER]"
click at [786, 467] on button "Call" at bounding box center [754, 464] width 283 height 57
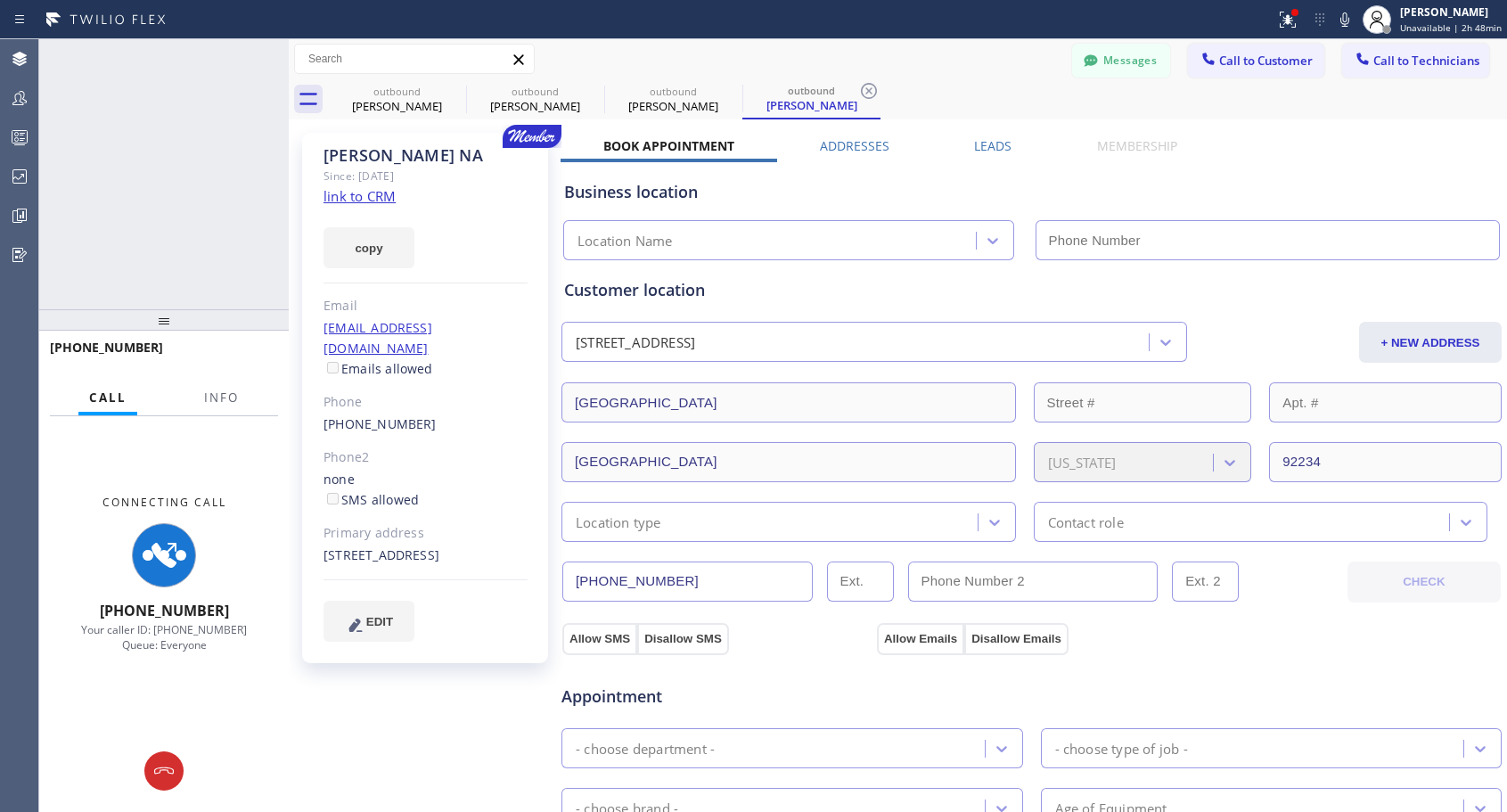
type input "[PHONE_NUMBER]"
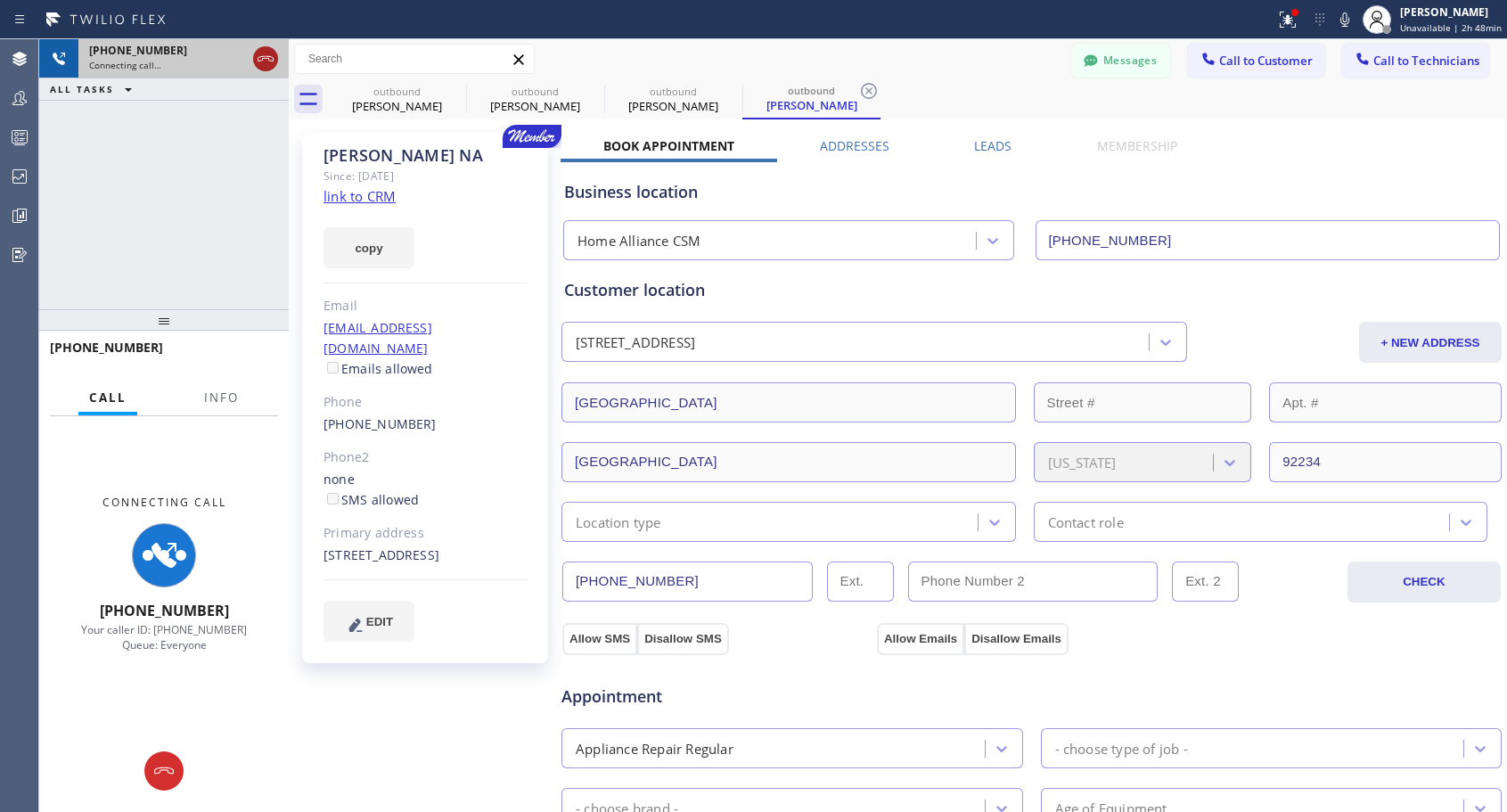
click at [264, 61] on icon at bounding box center [265, 59] width 21 height 21
